Goal: Task Accomplishment & Management: Use online tool/utility

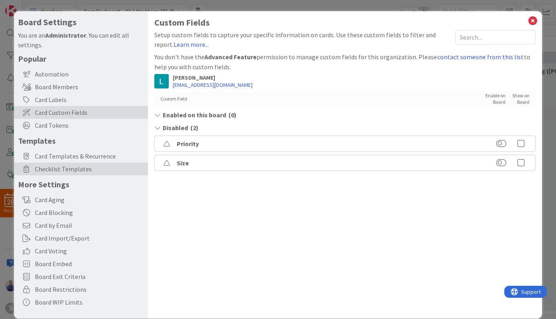
click at [73, 169] on span "Checklist Templates" at bounding box center [89, 169] width 109 height 10
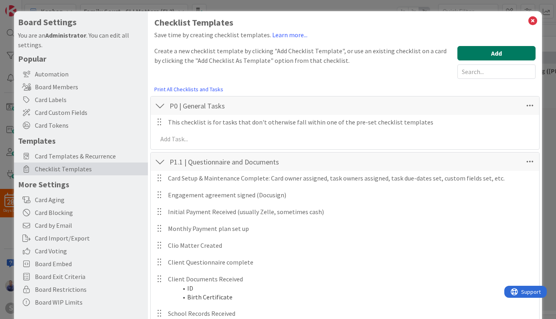
click at [465, 48] on button "Add" at bounding box center [496, 53] width 78 height 14
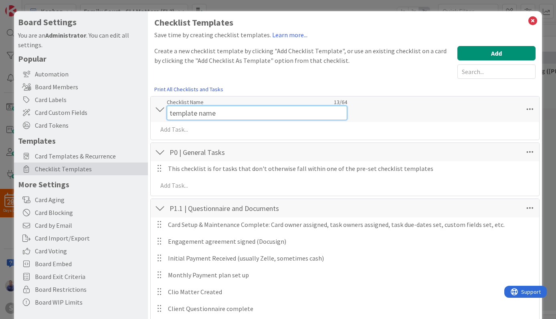
click at [234, 106] on input "template name" at bounding box center [257, 113] width 180 height 14
type input "P1.2 Drafting Court Papers"
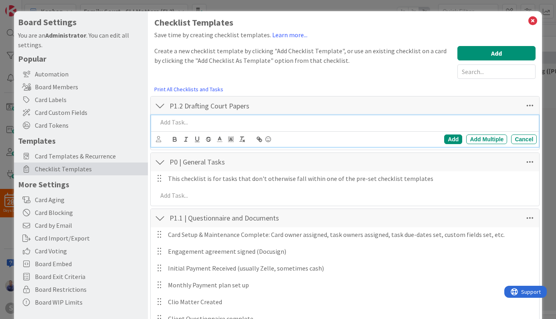
click at [393, 129] on div at bounding box center [345, 122] width 383 height 14
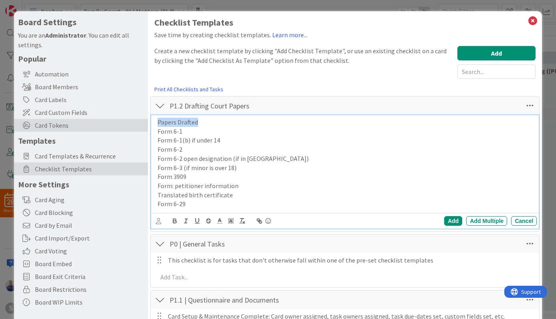
drag, startPoint x: 206, startPoint y: 121, endPoint x: 137, endPoint y: 119, distance: 69.7
click at [154, 119] on div "Papers Drafted Form 6-1 Form 6-1(b) if under 14 Form 6-2 Form 6-2 open designat…" at bounding box center [345, 163] width 383 height 96
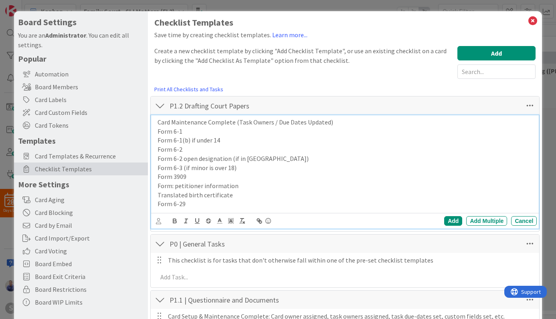
click at [196, 142] on p "Form 6-1(b) if under 14" at bounding box center [345, 140] width 376 height 9
click at [195, 169] on p "Form 6-3 (if minor is over 18)" at bounding box center [345, 167] width 376 height 9
click at [194, 141] on p "Form 6-1(b) if under 14" at bounding box center [345, 140] width 376 height 9
click at [189, 141] on p "Form 6-1(b) if client is under 14" at bounding box center [345, 140] width 376 height 9
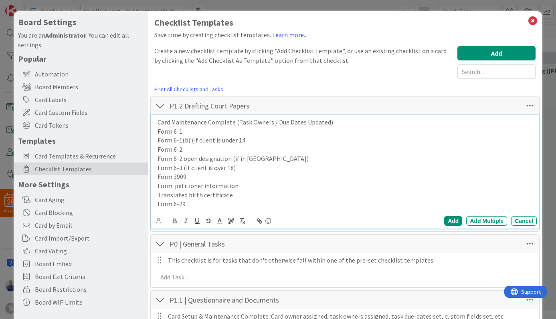
click at [247, 142] on p "Form 6-1(b) (if client is under 14" at bounding box center [345, 140] width 376 height 9
click at [175, 186] on p "Form: petitioner information" at bounding box center [345, 185] width 376 height 9
click at [204, 140] on p "Form 6-1(b) (if client is under 14)" at bounding box center [345, 140] width 376 height 9
click at [194, 167] on p "Form 6-3 (if client is over 18)" at bounding box center [345, 167] width 376 height 9
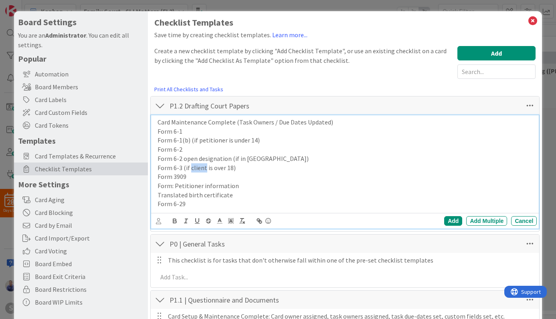
click at [194, 167] on p "Form 6-3 (if client is over 18)" at bounding box center [345, 167] width 376 height 9
click at [491, 224] on div "Add Multiple" at bounding box center [486, 221] width 41 height 10
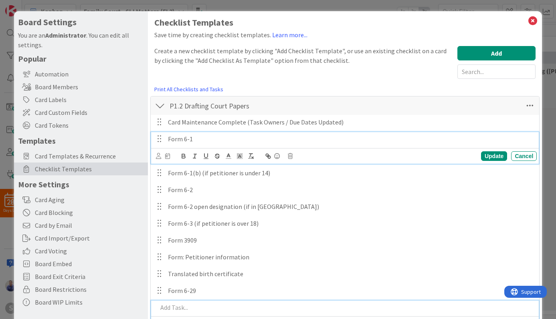
click at [274, 137] on p "Form 6-1" at bounding box center [350, 139] width 365 height 9
click at [208, 139] on p "Form 6-1 Drafted" at bounding box center [350, 139] width 365 height 9
copy p "Drafted"
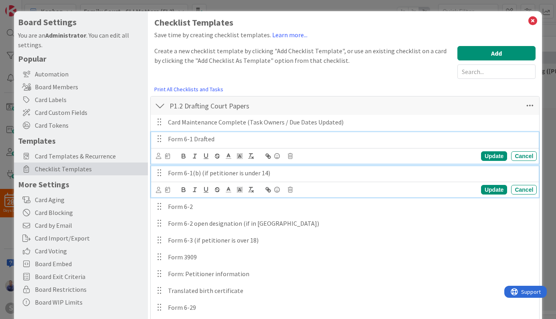
click at [290, 173] on p "Form 6-1(b) (if petitioner is under 14)" at bounding box center [350, 173] width 365 height 9
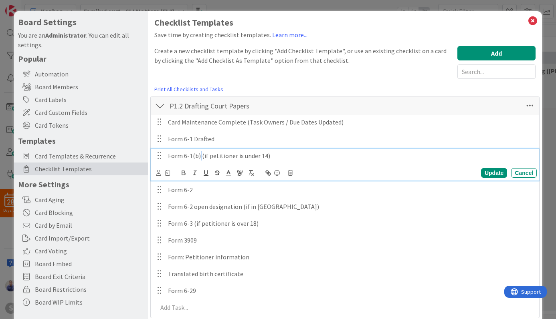
click at [200, 160] on p "Form 6-1(b) (if petitioner is under 14)" at bounding box center [350, 155] width 365 height 9
paste div
click at [200, 160] on p "Form 6-1(b)Drafted(if petitioner is under 14)" at bounding box center [350, 155] width 365 height 9
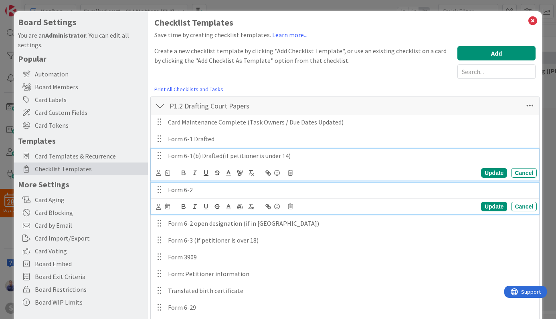
click at [207, 188] on p "Form 6-2" at bounding box center [350, 189] width 365 height 9
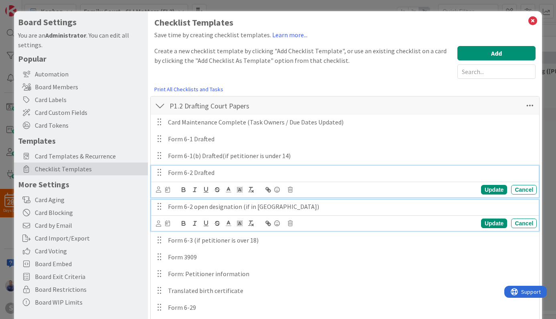
click at [240, 206] on p "Form 6-2 open designation (if in [GEOGRAPHIC_DATA])" at bounding box center [350, 206] width 365 height 9
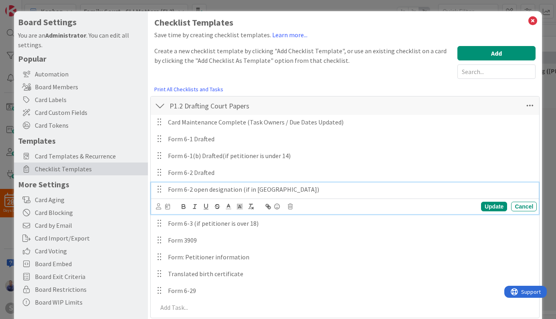
paste div
click at [239, 191] on p "Form 6-2 open designationDrafted (if in [GEOGRAPHIC_DATA])" at bounding box center [350, 189] width 365 height 9
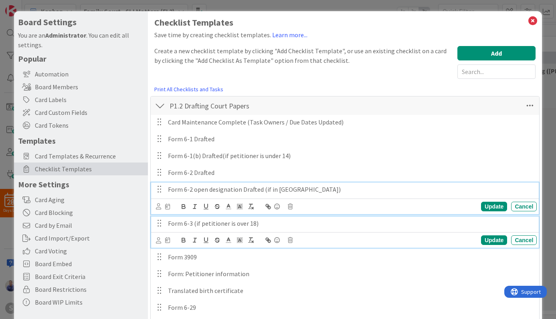
click at [193, 225] on p "Form 6-3 (if petitioner is over 18)" at bounding box center [350, 223] width 365 height 9
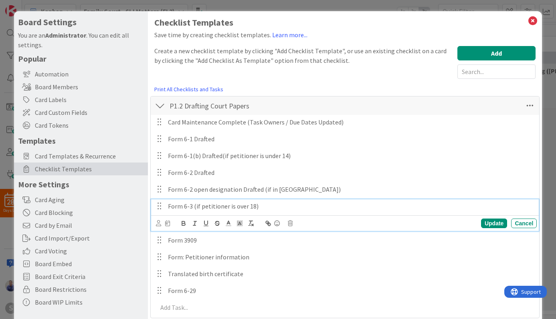
paste div
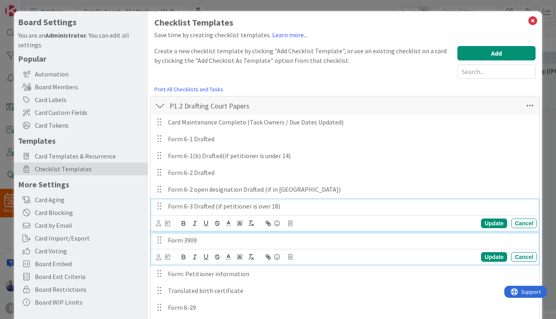
click at [214, 242] on p "Form 3909" at bounding box center [350, 240] width 365 height 9
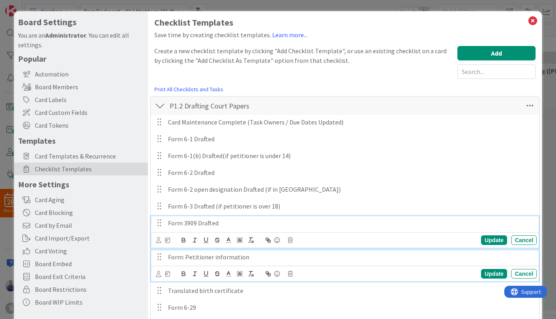
click at [262, 257] on p "Form: Petitioner information" at bounding box center [350, 257] width 365 height 9
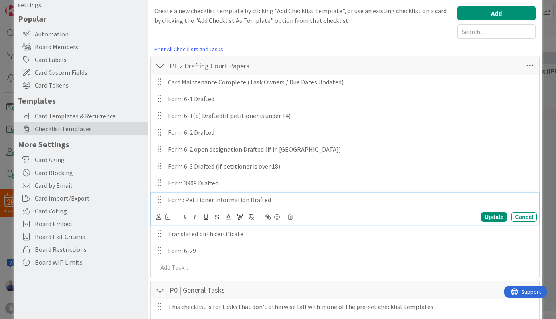
scroll to position [42, 0]
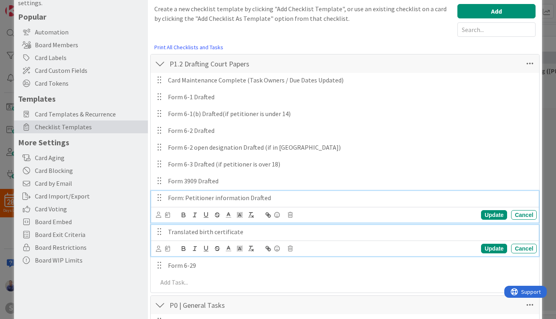
click at [267, 235] on p "Translated birth certificate" at bounding box center [350, 232] width 365 height 9
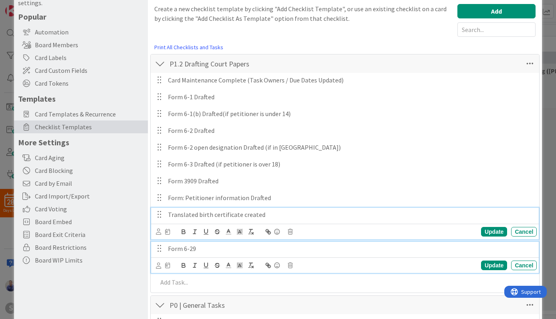
click at [250, 249] on p "Form 6-29" at bounding box center [350, 248] width 365 height 9
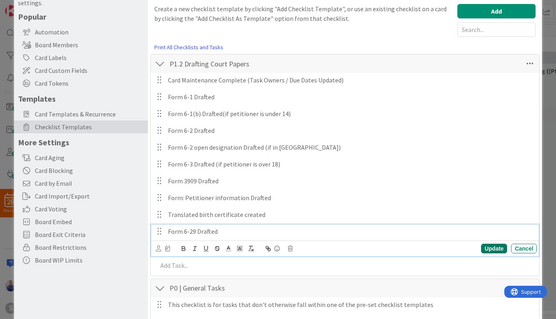
click at [496, 248] on div "Update" at bounding box center [494, 249] width 26 height 10
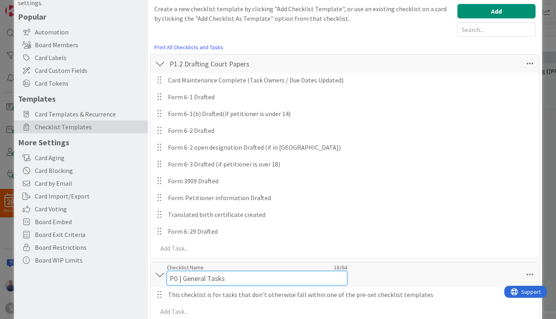
click at [179, 271] on input "P0 | General Tasks" at bounding box center [257, 278] width 180 height 14
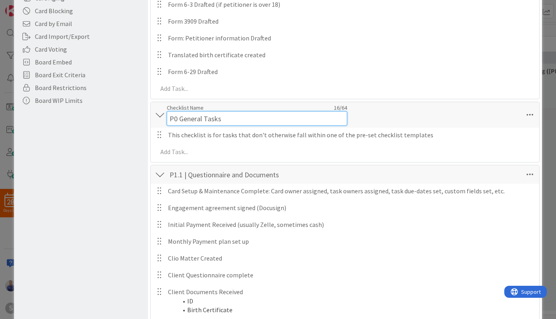
scroll to position [271, 0]
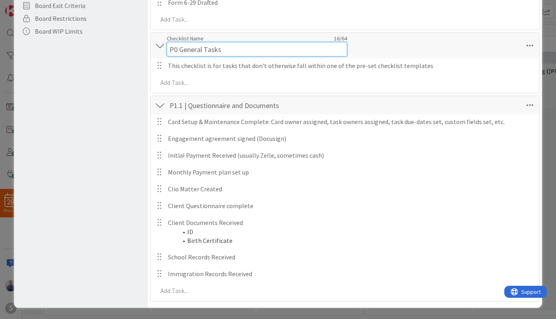
type input "P0 General Tasks"
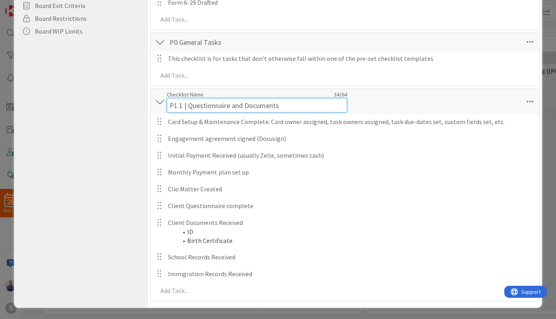
click at [185, 108] on input "P1.1 | Questionnaire and Documents" at bounding box center [257, 105] width 180 height 14
type input "P1.1 Questionnaire and Documents"
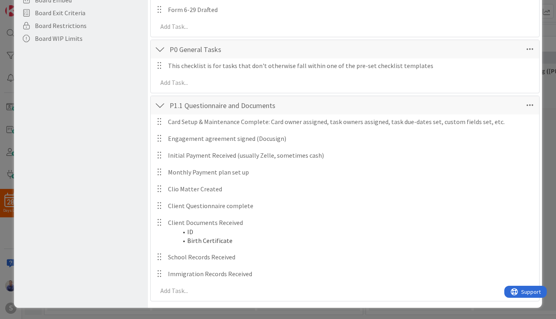
click at [427, 105] on div "P1.1 Questionnaire and Documents Checklist Name 32 / 64 P1.1 Questionnaire and …" at bounding box center [345, 105] width 389 height 18
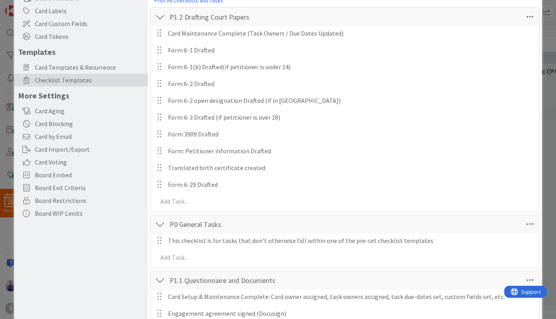
scroll to position [3, 0]
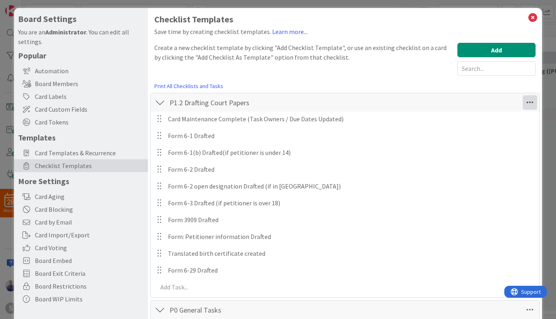
click at [529, 103] on icon at bounding box center [529, 102] width 14 height 14
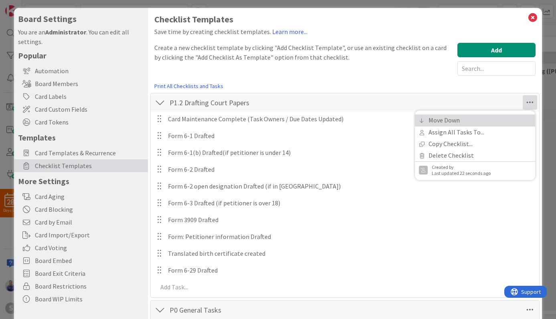
click at [463, 122] on link "Move Down" at bounding box center [475, 121] width 120 height 12
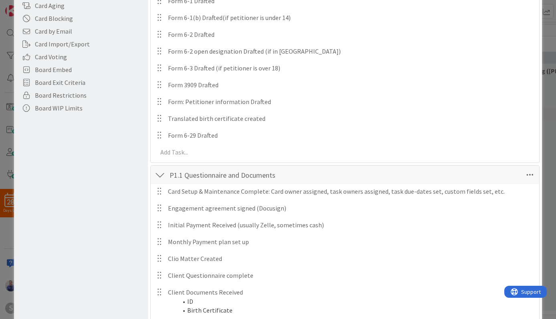
scroll to position [93, 0]
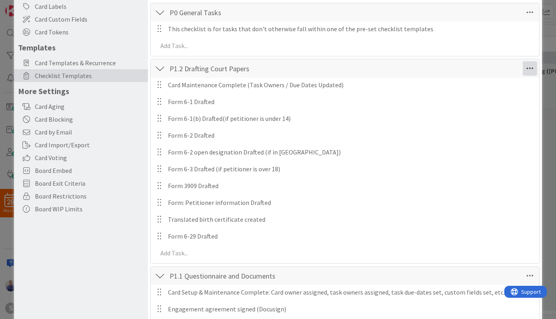
click at [526, 68] on icon at bounding box center [529, 68] width 14 height 14
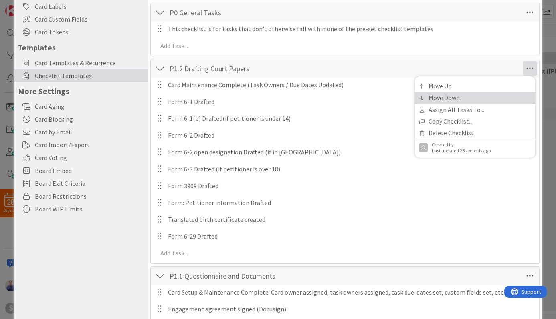
click at [466, 93] on link "Move Down" at bounding box center [475, 98] width 120 height 12
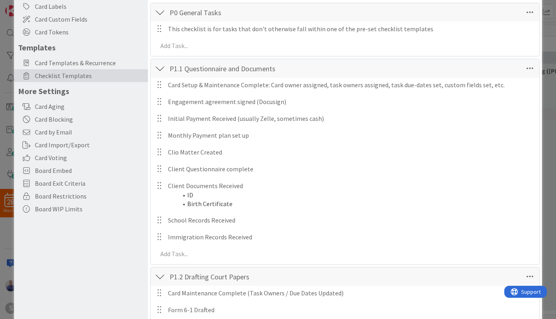
scroll to position [264, 0]
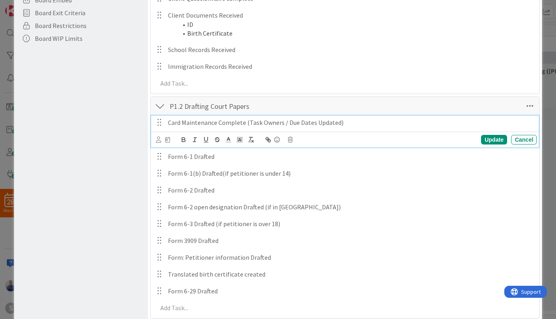
click at [349, 122] on p "Card Maintenance Complete (Task Owners / Due Dates Updated)" at bounding box center [350, 122] width 365 height 9
click at [157, 140] on icon at bounding box center [158, 140] width 5 height 6
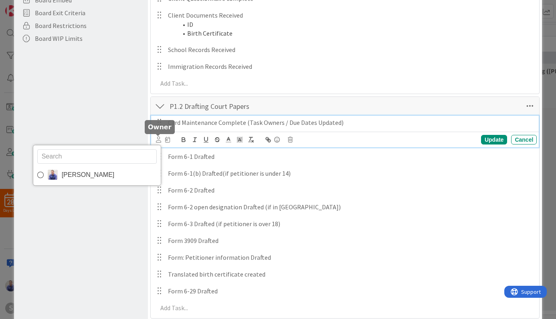
click at [157, 140] on icon at bounding box center [158, 140] width 5 height 6
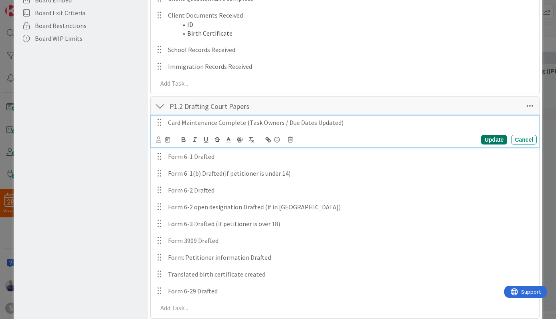
click at [488, 137] on div "Update" at bounding box center [494, 140] width 26 height 10
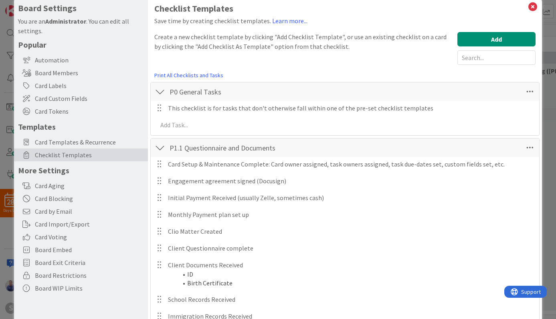
scroll to position [0, 0]
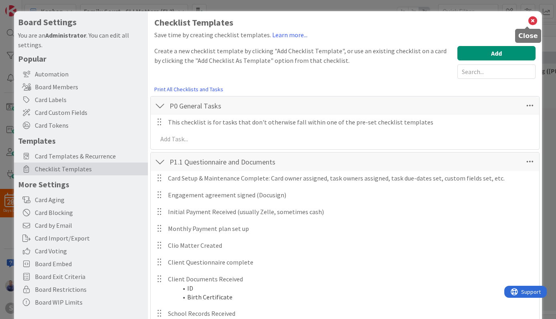
click at [527, 20] on icon at bounding box center [532, 20] width 10 height 11
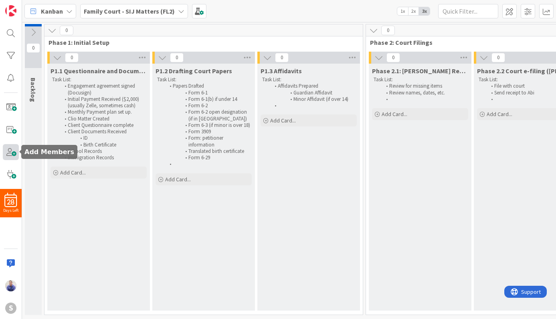
click at [11, 154] on span at bounding box center [11, 152] width 16 height 16
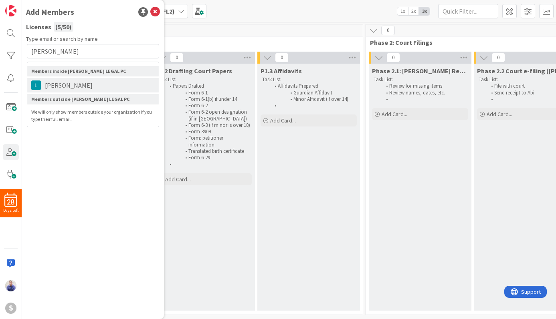
type input "[PERSON_NAME]"
click at [58, 81] on span "[PERSON_NAME]" at bounding box center [69, 86] width 56 height 10
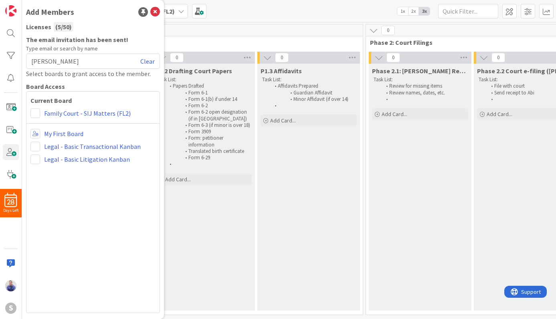
click at [30, 113] on div "Current Board Family Court - SIJ Matters (FL2) My First Board Legal - Basic Tra…" at bounding box center [93, 202] width 134 height 222
click at [32, 114] on span at bounding box center [35, 114] width 10 height 10
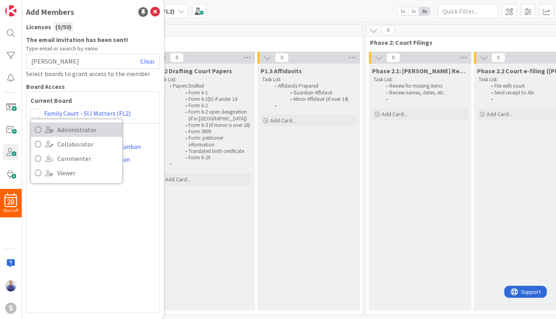
click at [40, 130] on icon at bounding box center [38, 130] width 6 height 12
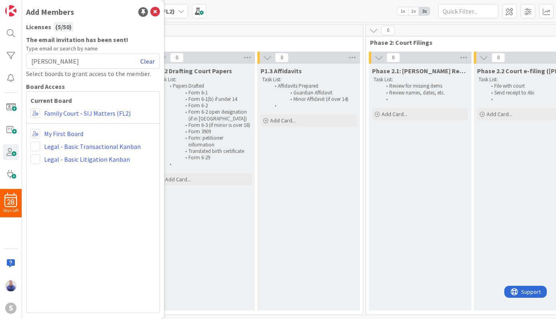
click at [144, 60] on link "Clear" at bounding box center [147, 61] width 14 height 10
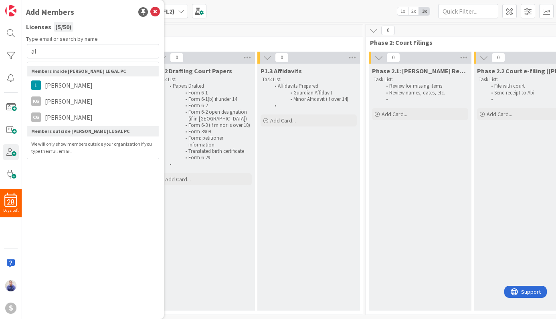
type input "a"
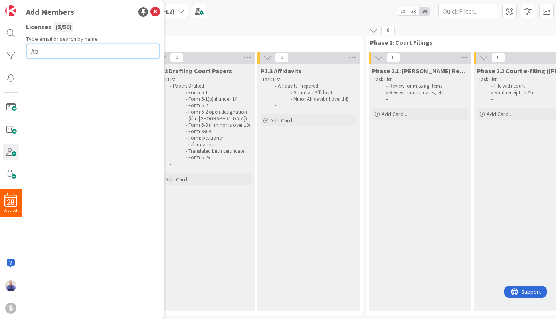
type input "A"
click at [68, 54] on input "[PERSON_NAME]" at bounding box center [93, 51] width 132 height 14
drag, startPoint x: 69, startPoint y: 53, endPoint x: 25, endPoint y: 50, distance: 43.7
click at [27, 50] on input "[PERSON_NAME]" at bounding box center [93, 51] width 132 height 14
click at [85, 94] on div "Type email or search by name [PERSON_NAME]" at bounding box center [93, 174] width 134 height 278
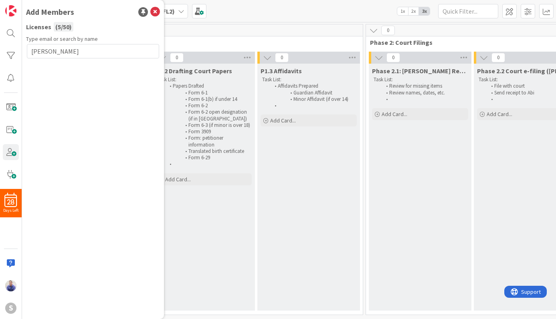
click at [88, 82] on div "Type email or search by name [PERSON_NAME]" at bounding box center [93, 174] width 134 height 278
click at [78, 50] on input "[PERSON_NAME]" at bounding box center [93, 51] width 132 height 14
click at [107, 83] on div "Type email or search by name [PERSON_NAME]" at bounding box center [93, 174] width 134 height 278
click at [36, 50] on input "[PERSON_NAME]" at bounding box center [93, 51] width 132 height 14
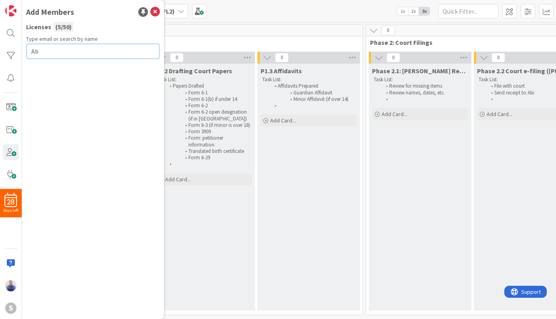
type input "A"
click at [69, 105] on div "Type email or search by name" at bounding box center [93, 174] width 134 height 278
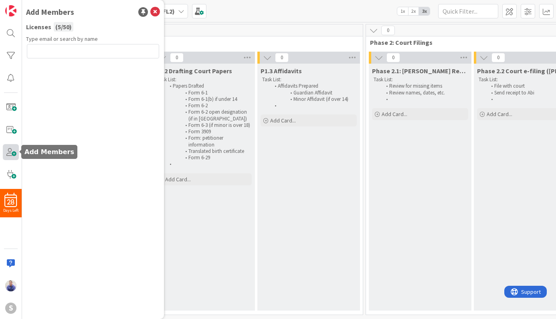
click at [12, 154] on span at bounding box center [11, 152] width 16 height 16
click at [160, 10] on div "Add Members Licenses ( 5 / 50 ) Type email or search by name" at bounding box center [93, 159] width 142 height 319
click at [157, 11] on icon at bounding box center [155, 12] width 10 height 10
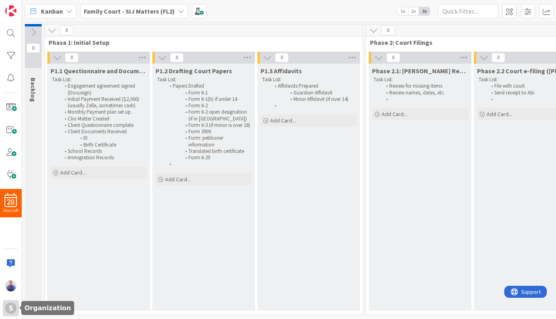
click at [12, 305] on div "S" at bounding box center [10, 308] width 11 height 11
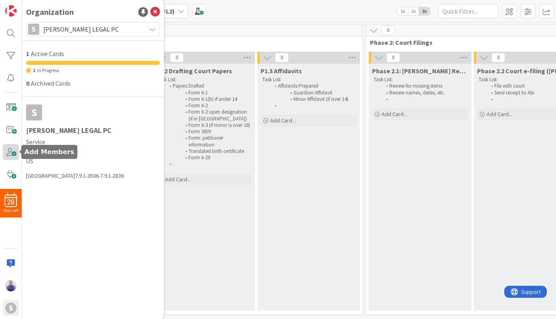
click at [12, 153] on span at bounding box center [11, 152] width 16 height 16
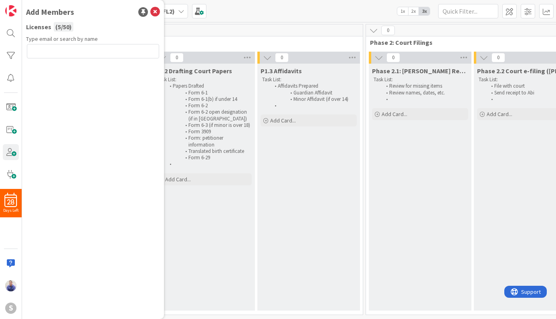
click at [77, 48] on input "text" at bounding box center [93, 51] width 132 height 14
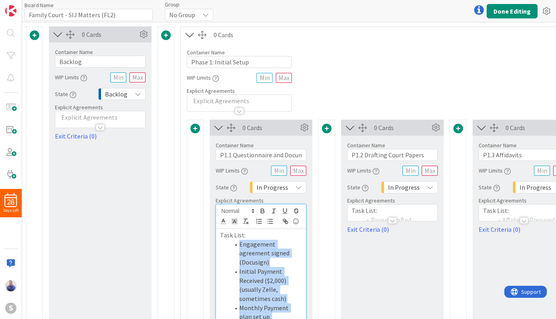
scroll to position [133, 0]
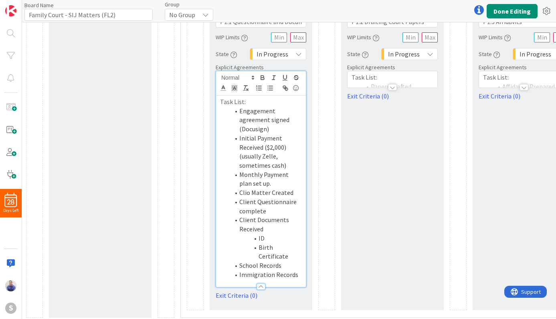
click at [385, 127] on div "0 Cards Container Name 26 / 64 P1.2 Drafting Court Papers WIP Limits State In P…" at bounding box center [392, 148] width 103 height 324
click at [393, 85] on div at bounding box center [392, 87] width 9 height 6
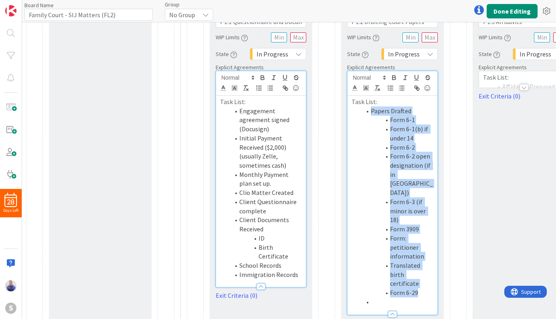
drag, startPoint x: 423, startPoint y: 267, endPoint x: 357, endPoint y: 113, distance: 167.1
click at [357, 113] on ol "Papers Drafted Form 6-1 Form 6-1(b) if under 14 Form 6-2 Form 6-2 open designat…" at bounding box center [392, 207] width 82 height 200
copy ol "Papers Drafted Form 6-1 Form 6-1(b) if under 14 Form 6-2 Form 6-2 open designat…"
